Goal: Information Seeking & Learning: Learn about a topic

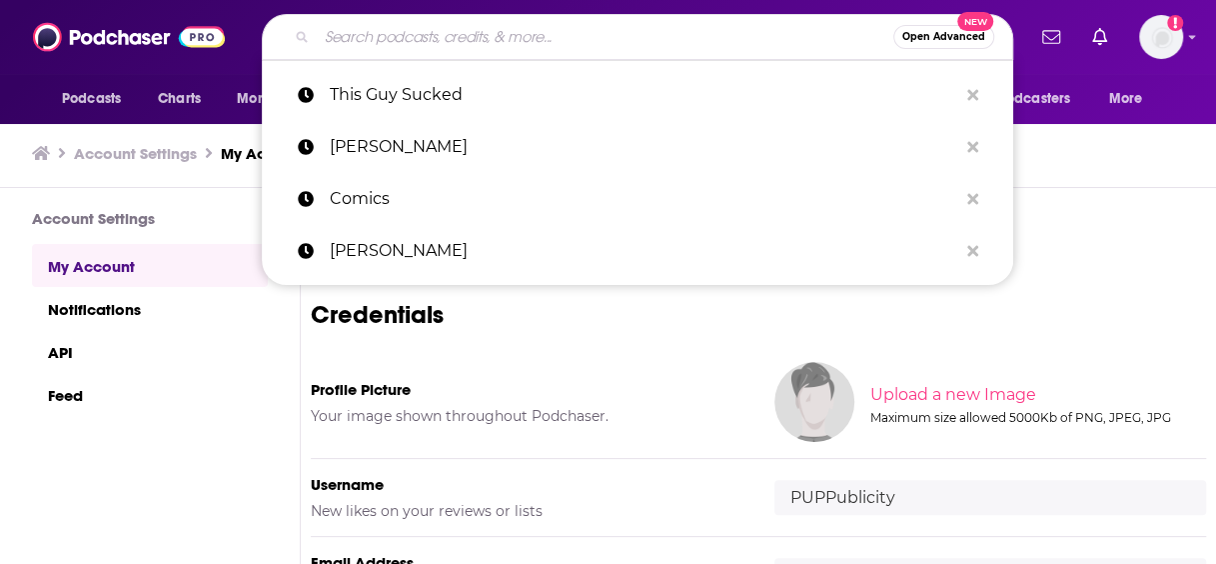
click at [408, 30] on input "Search podcasts, credits, & more..." at bounding box center [605, 37] width 577 height 32
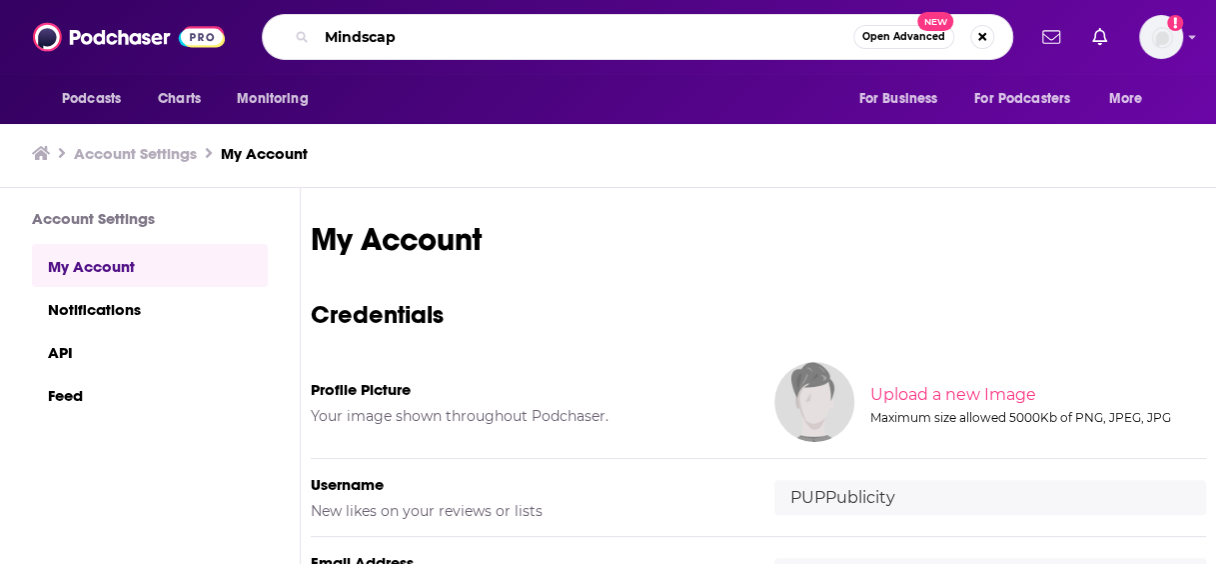
type input "Mindscape"
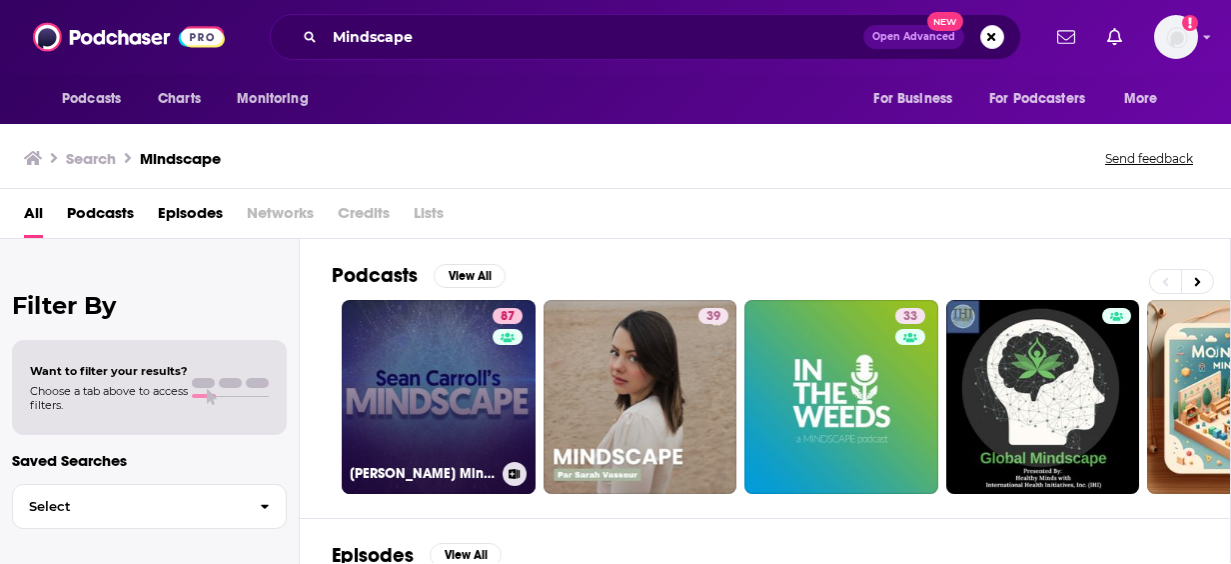
click at [423, 367] on link "87 [PERSON_NAME] Mindscape: Science, Society, Philosophy, Culture, Arts, and Id…" at bounding box center [439, 397] width 194 height 194
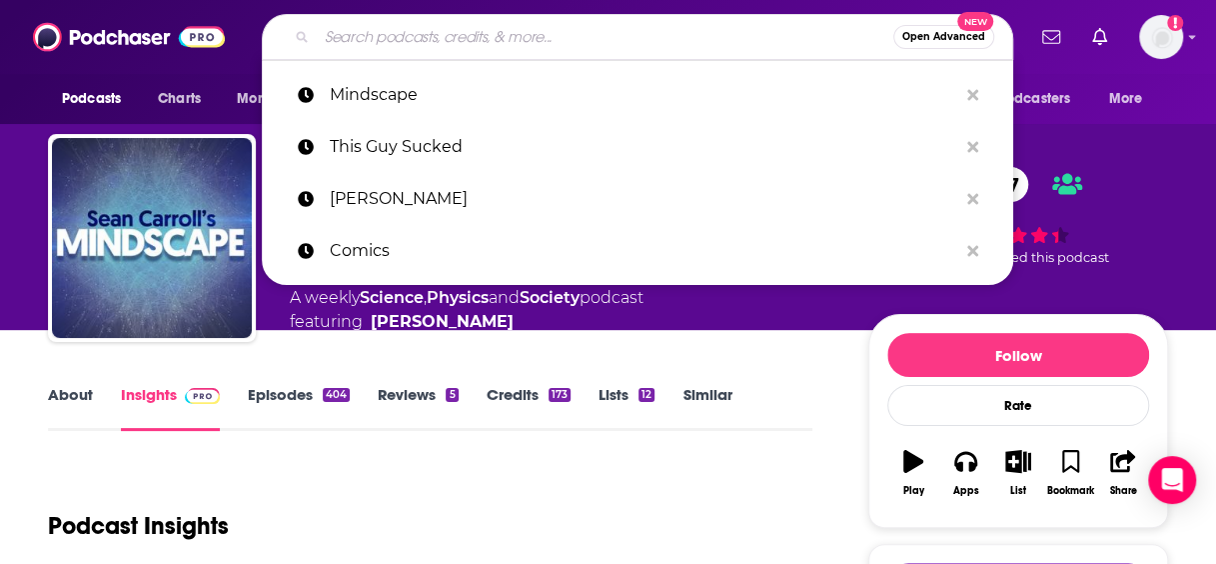
click at [541, 42] on input "Search podcasts, credits, & more..." at bounding box center [605, 37] width 577 height 32
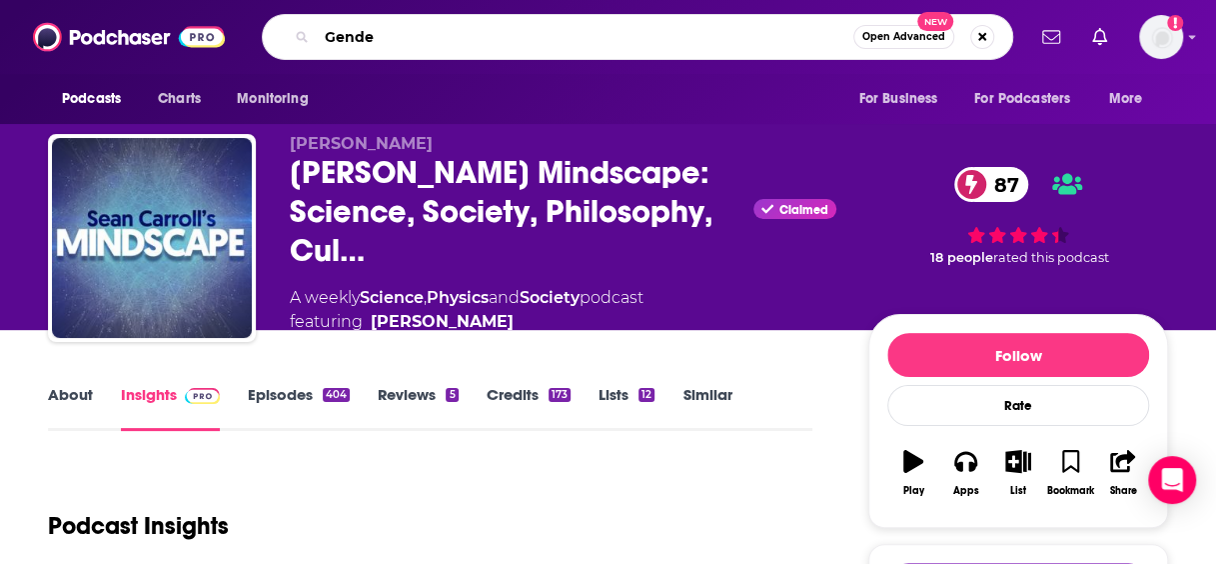
type input "Gender"
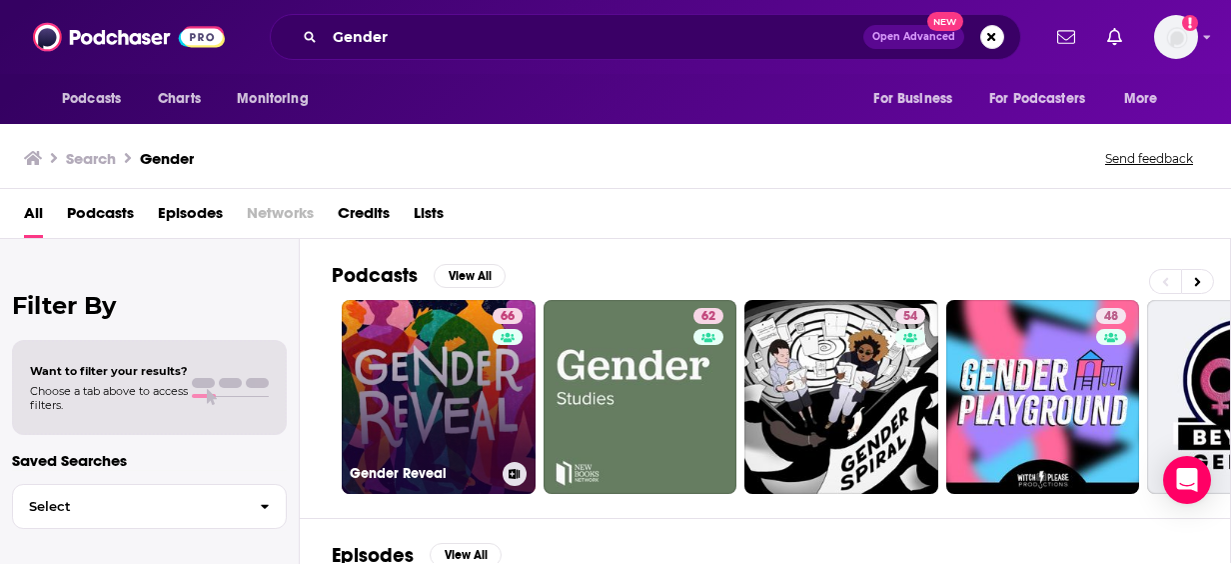
click at [467, 354] on link "66 Gender Reveal" at bounding box center [439, 397] width 194 height 194
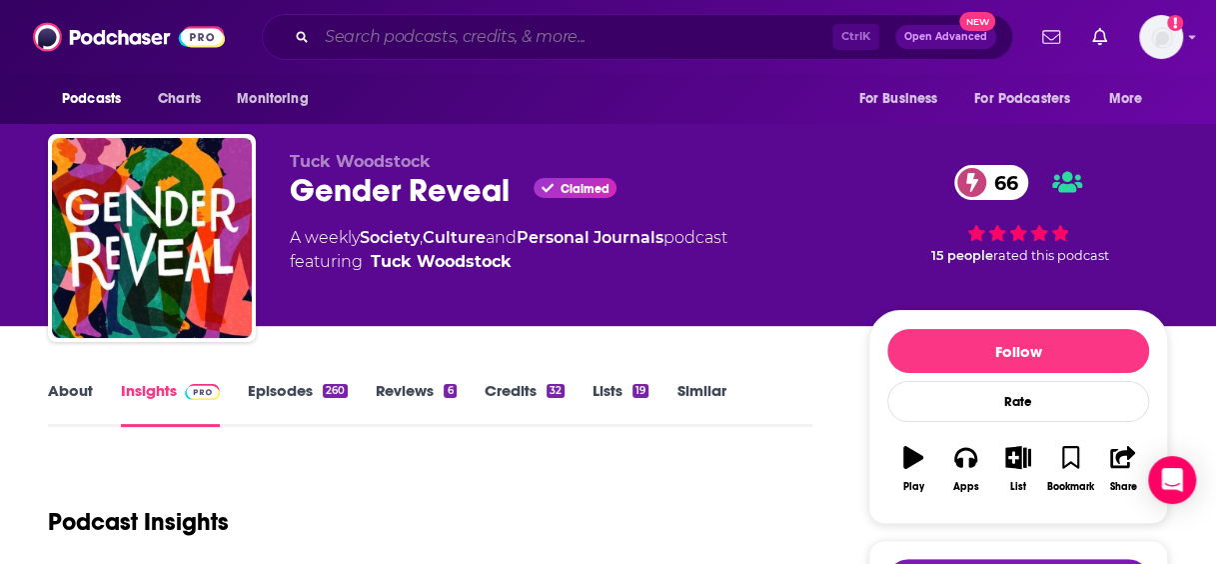
click at [531, 48] on input "Search podcasts, credits, & more..." at bounding box center [575, 37] width 516 height 32
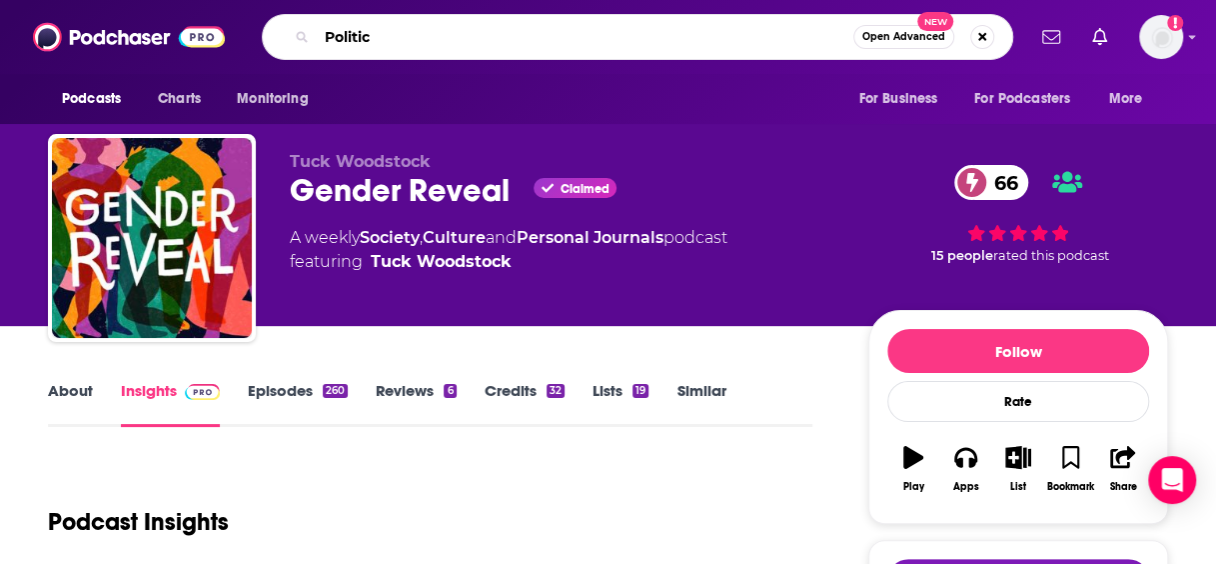
type input "Politics"
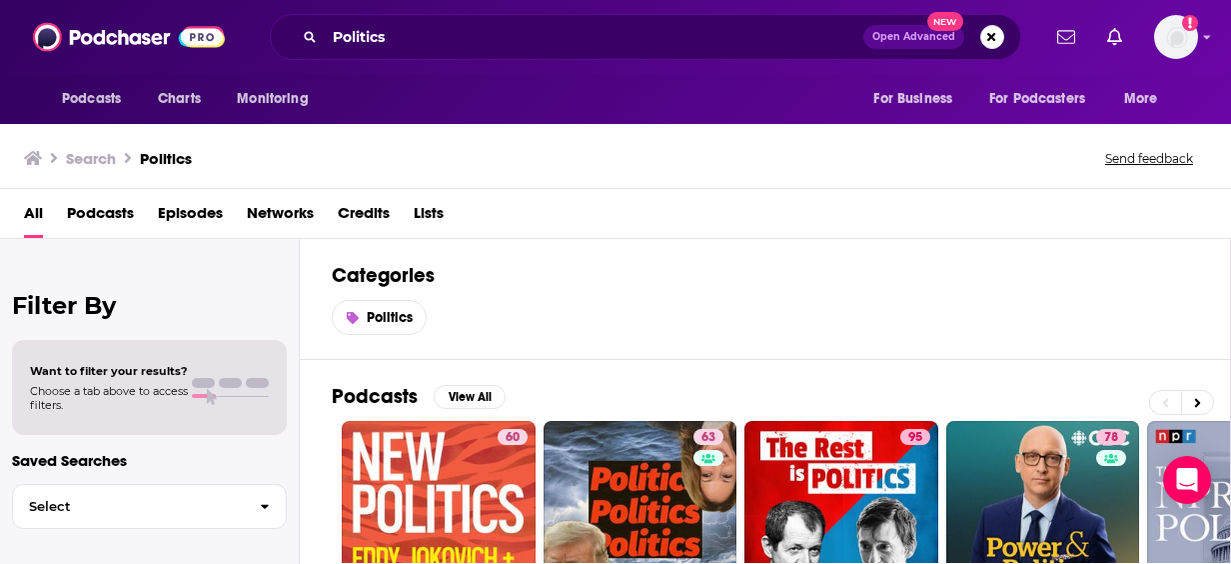
click at [631, 302] on div "Politics" at bounding box center [765, 317] width 866 height 35
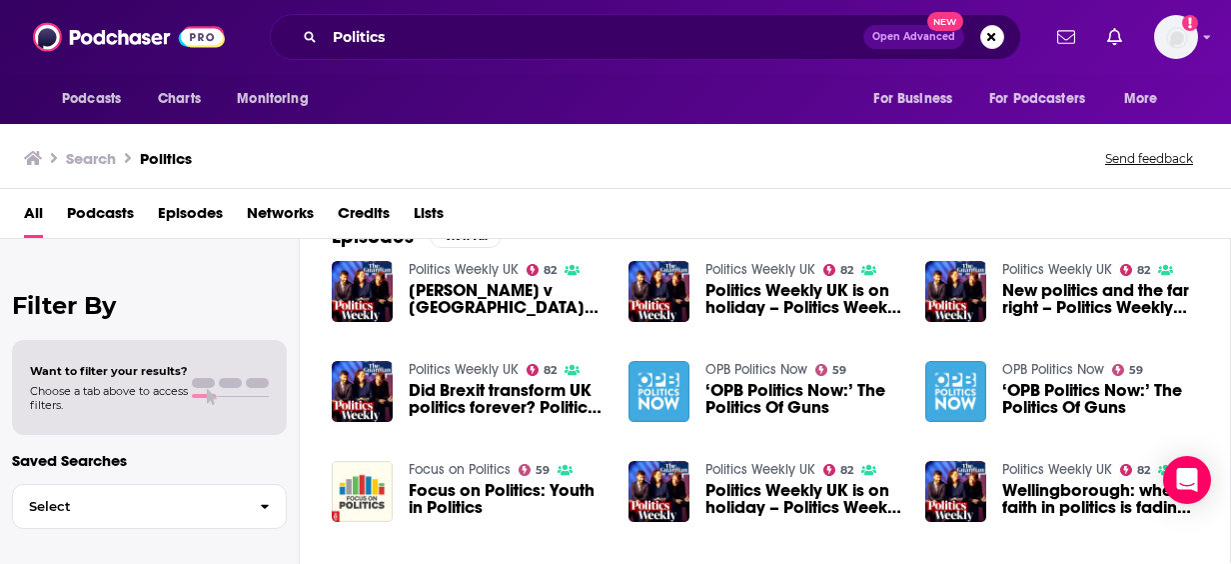
scroll to position [480, 0]
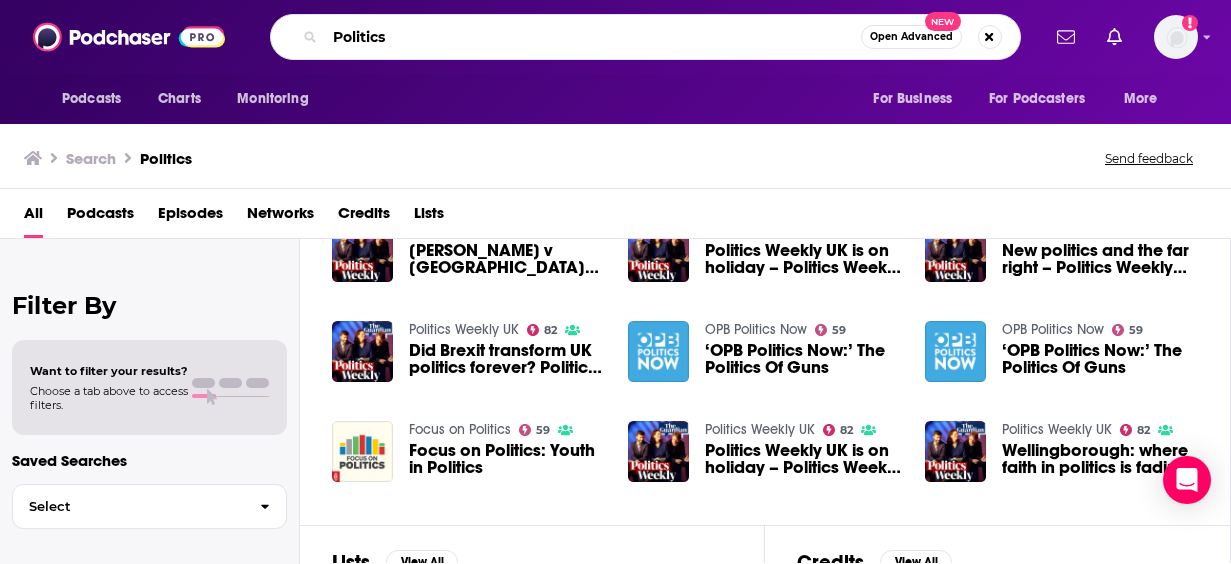
drag, startPoint x: 788, startPoint y: 49, endPoint x: 267, endPoint y: 34, distance: 521.8
click at [267, 34] on div "Politics Open Advanced New" at bounding box center [645, 37] width 788 height 46
type input "Politics and Gender"
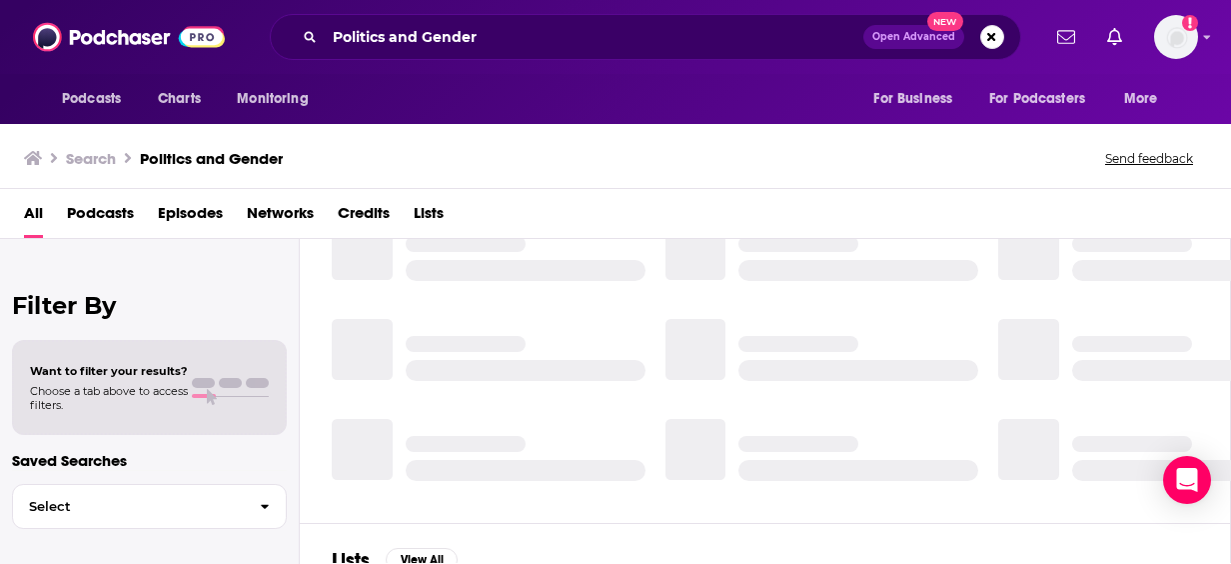
scroll to position [360, 0]
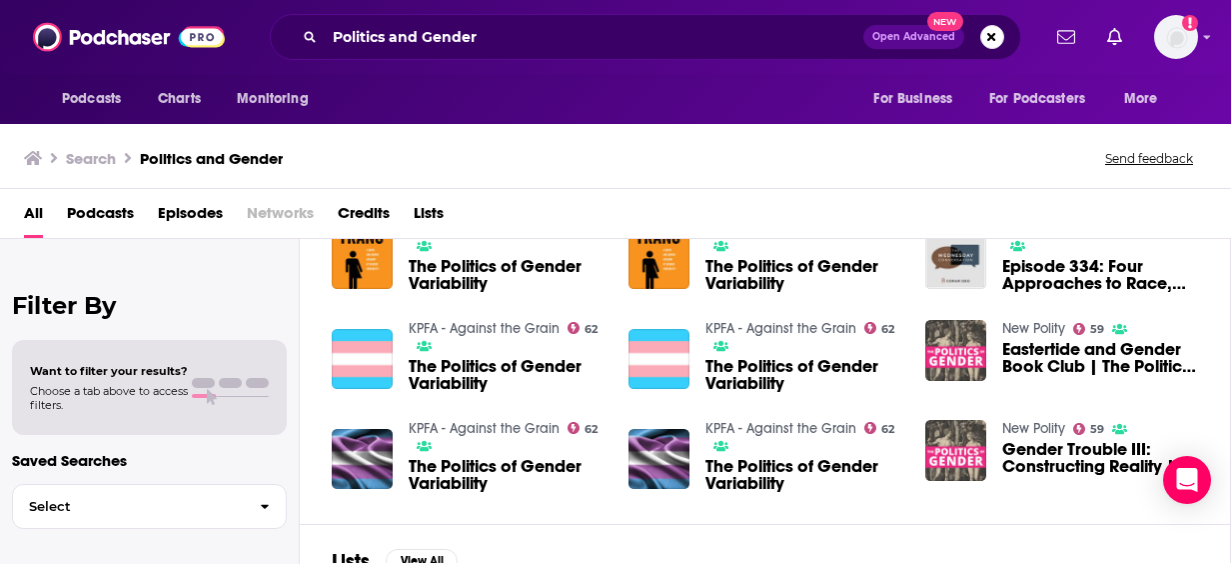
click at [1213, 194] on div "All Podcasts Episodes Networks Credits Lists" at bounding box center [615, 214] width 1231 height 50
click at [1215, 90] on div "Podcasts Charts Monitoring For Business For Podcasters More" at bounding box center [615, 99] width 1231 height 50
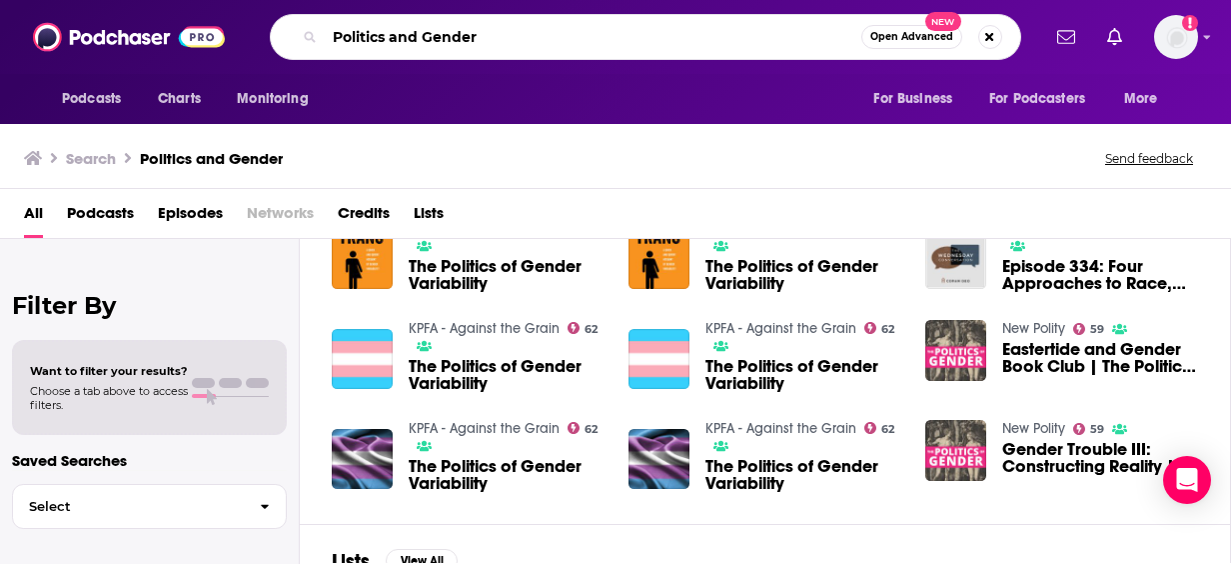
drag, startPoint x: 531, startPoint y: 30, endPoint x: 296, endPoint y: 16, distance: 235.2
click at [296, 16] on div "Politics and Gender Open Advanced New" at bounding box center [645, 37] width 751 height 46
click at [139, 264] on div "Filter By Want to filter your results? Choose a tab above to access filters. Sa…" at bounding box center [150, 521] width 300 height 564
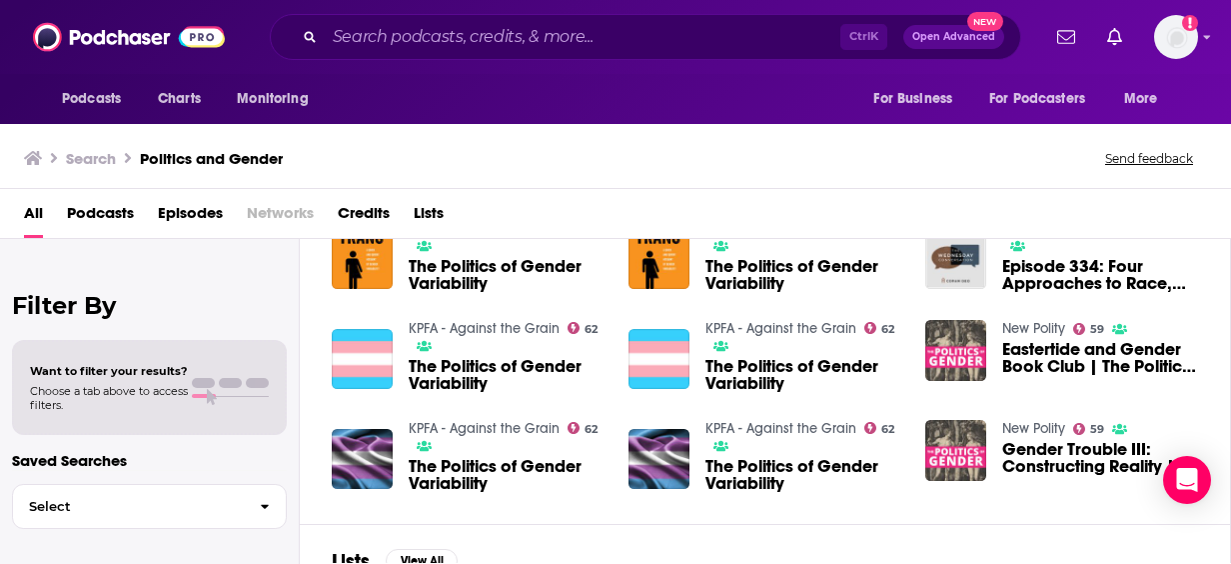
click at [1215, 201] on div "All Podcasts Episodes Networks Credits Lists" at bounding box center [615, 214] width 1231 height 50
click at [1215, 20] on div "Podcasts Charts Monitoring Ctrl K Open Advanced New For Business For Podcasters…" at bounding box center [615, 37] width 1231 height 74
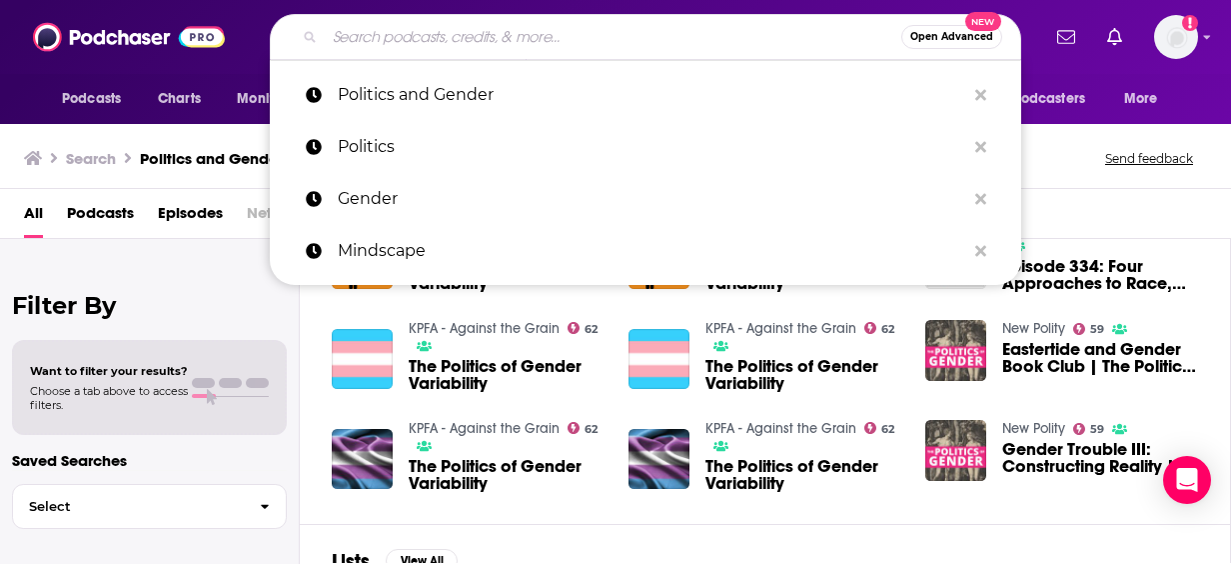
click at [604, 44] on input "Search podcasts, credits, & more..." at bounding box center [613, 37] width 577 height 32
type input "e"
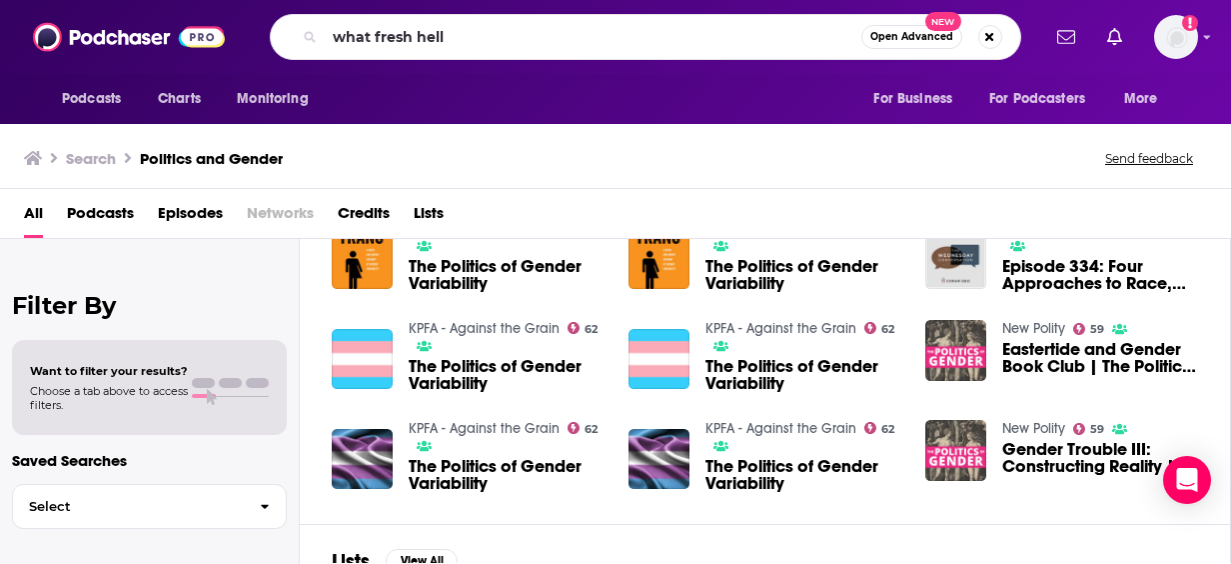
click at [1209, 172] on div "Search Politics and Gender Send feedback" at bounding box center [615, 154] width 1231 height 69
click at [468, 26] on input "what fresh hell" at bounding box center [593, 37] width 537 height 32
drag, startPoint x: 344, startPoint y: 47, endPoint x: 315, endPoint y: 46, distance: 29.0
click at [315, 46] on div "what fresh hell Open Advanced New" at bounding box center [645, 37] width 751 height 46
click at [349, 39] on input "teh bulwark" at bounding box center [593, 37] width 537 height 32
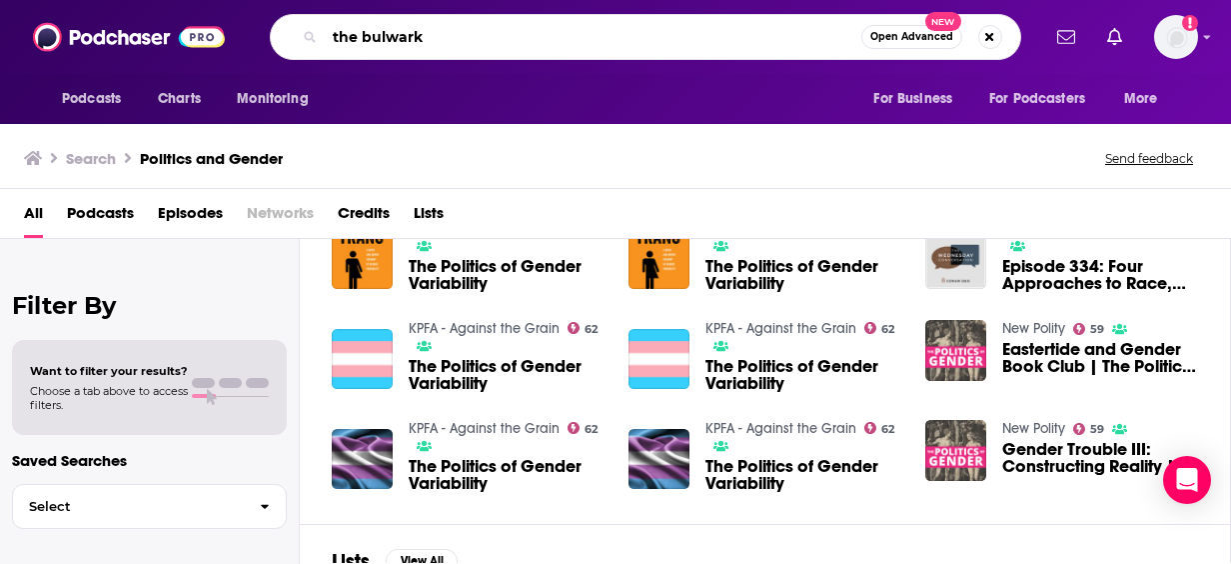
click at [424, 40] on input "the bulwark" at bounding box center [593, 37] width 537 height 32
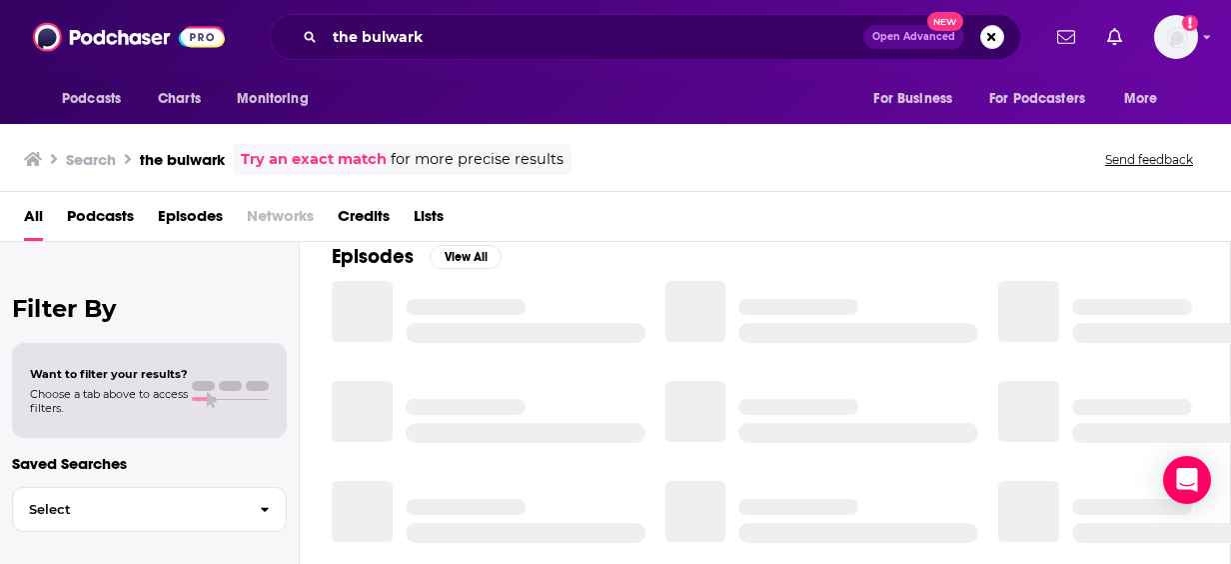
scroll to position [360, 0]
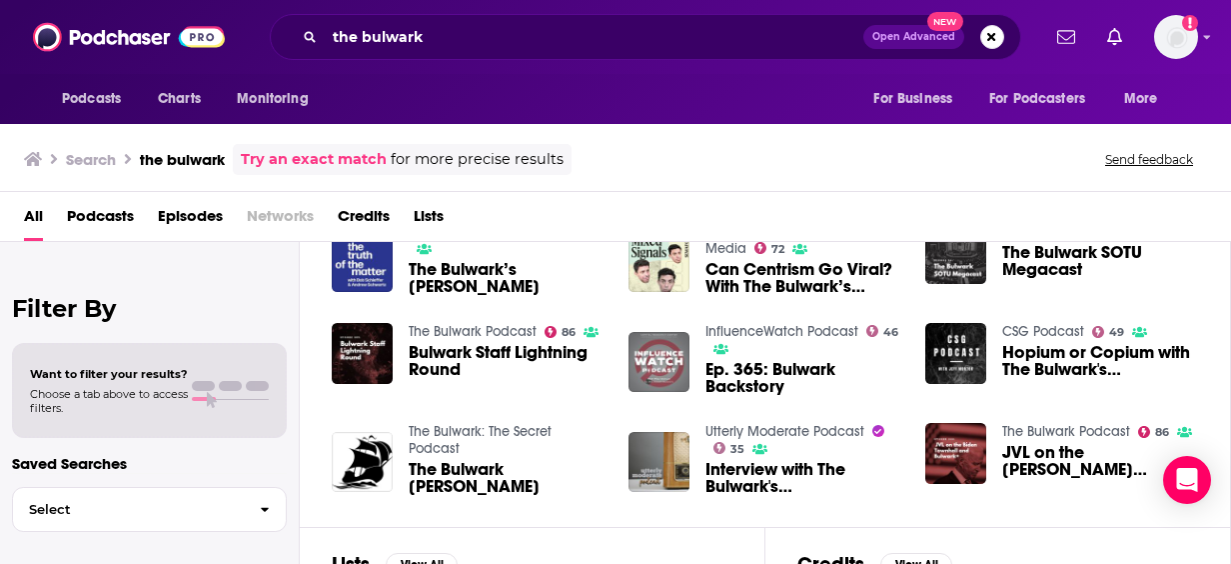
click at [839, 163] on div "Search the bulwark Try an exact match for more precise results Send feedback" at bounding box center [611, 159] width 1175 height 31
click at [510, 36] on input "the bulwark" at bounding box center [594, 37] width 539 height 32
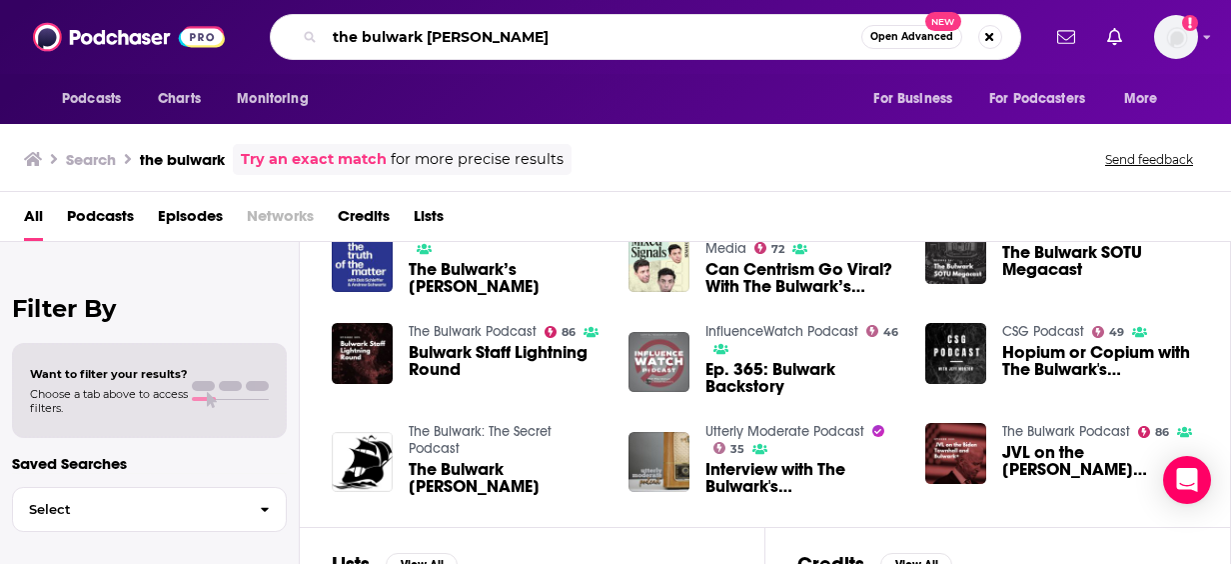
type input "the bulwark [PERSON_NAME]"
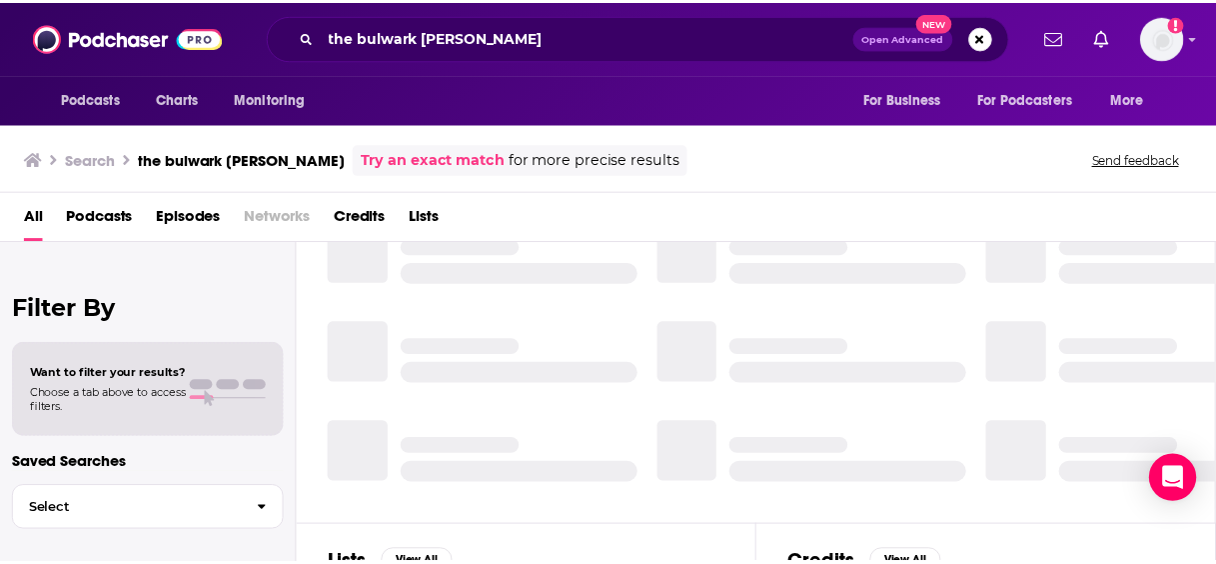
scroll to position [360, 0]
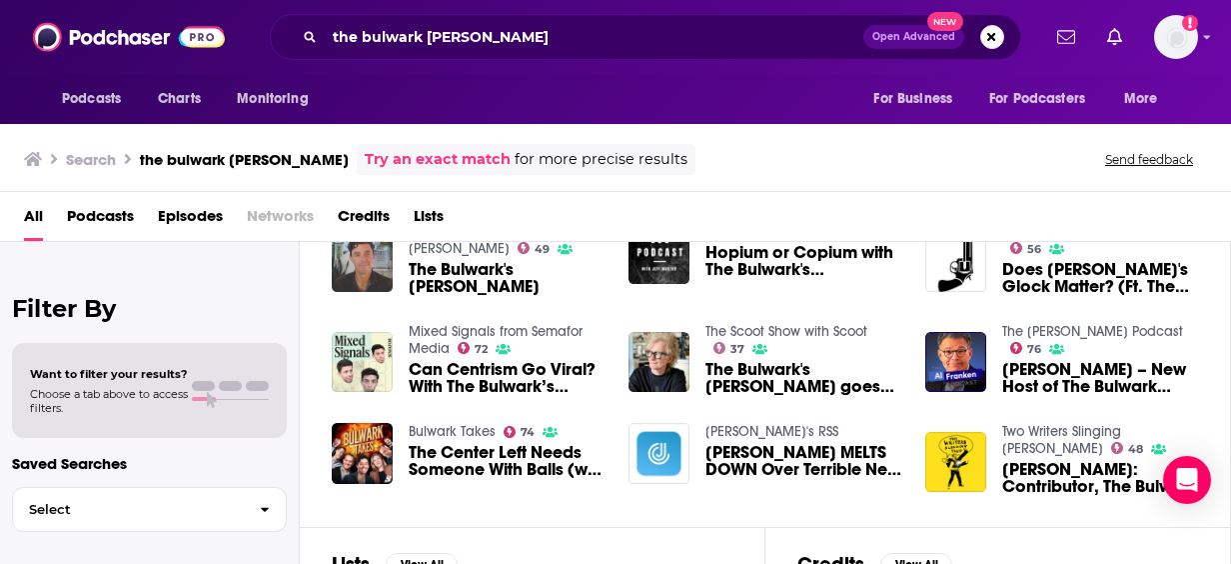
click at [368, 264] on img "The Bulwark's Tim Miller" at bounding box center [362, 262] width 61 height 61
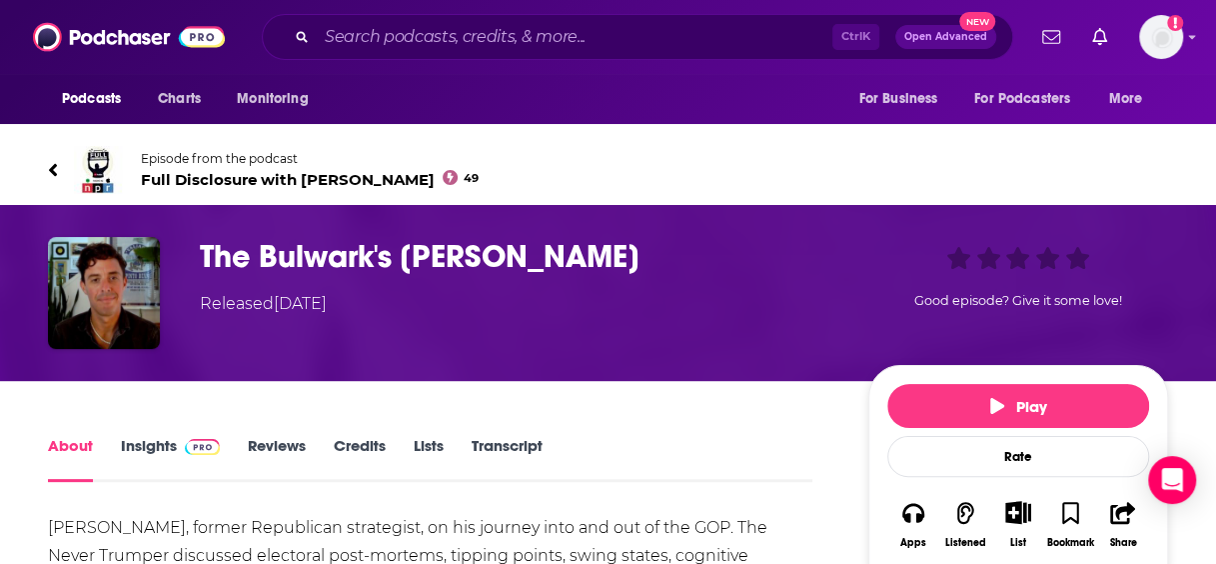
click at [142, 453] on link "Insights" at bounding box center [170, 459] width 99 height 46
